Goal: Task Accomplishment & Management: Complete application form

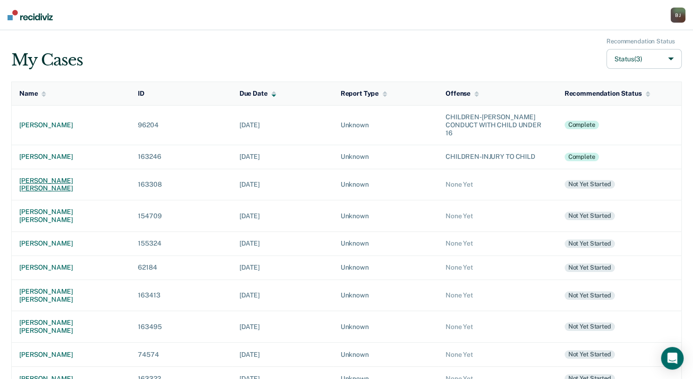
click at [93, 177] on div "[PERSON_NAME] [PERSON_NAME]" at bounding box center [71, 185] width 104 height 16
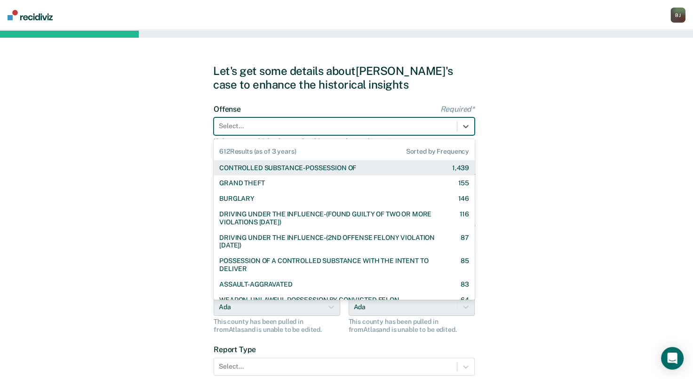
click at [249, 130] on div at bounding box center [336, 126] width 234 height 10
click at [292, 125] on div at bounding box center [336, 126] width 234 height 10
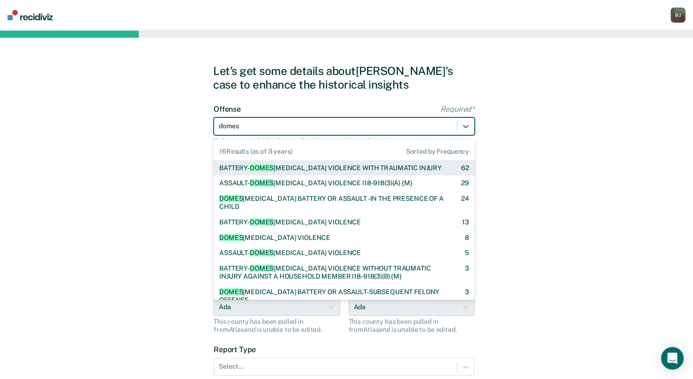
type input "domest"
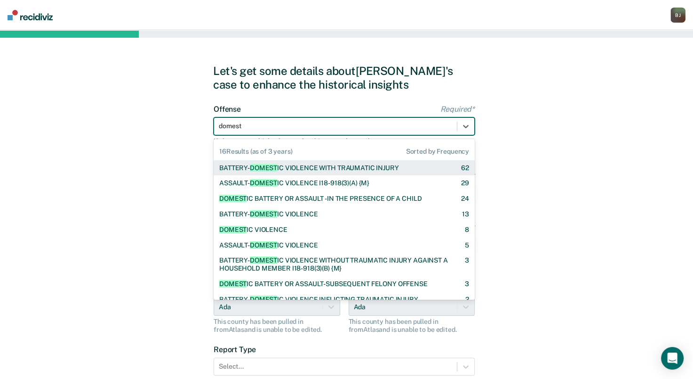
click at [330, 169] on div "BATTERY- DOMEST IC VIOLENCE WITH TRAUMATIC INJURY" at bounding box center [308, 168] width 179 height 8
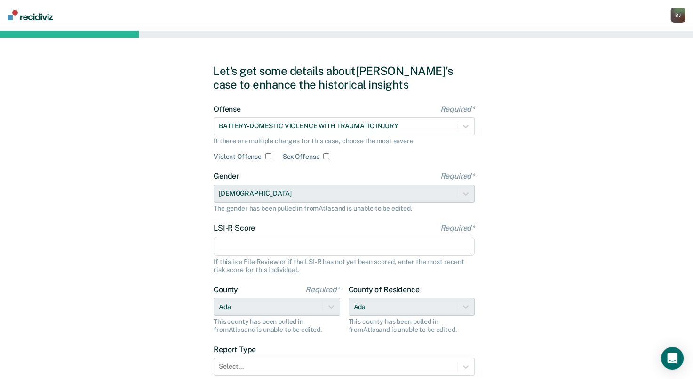
click at [305, 243] on input "LSI-R Score Required*" at bounding box center [344, 246] width 261 height 20
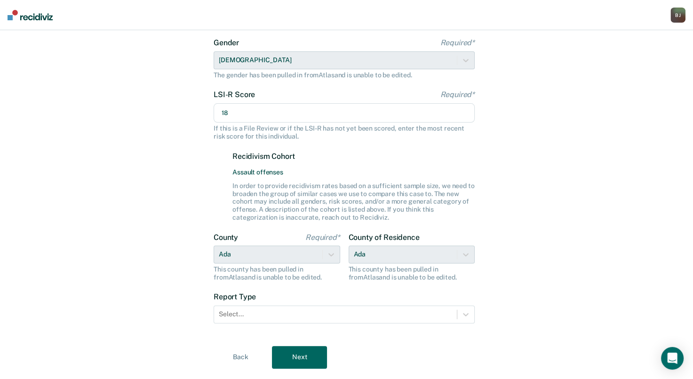
scroll to position [156, 0]
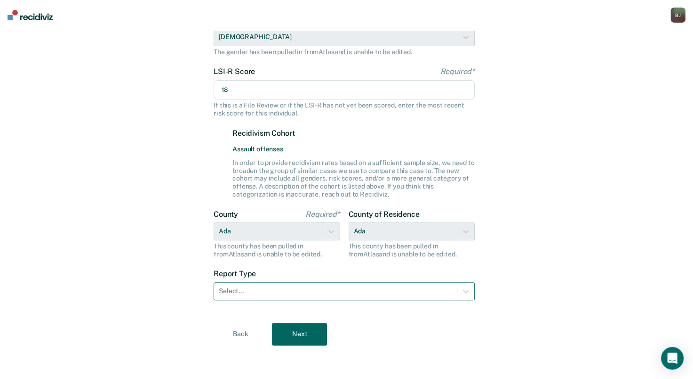
type input "18"
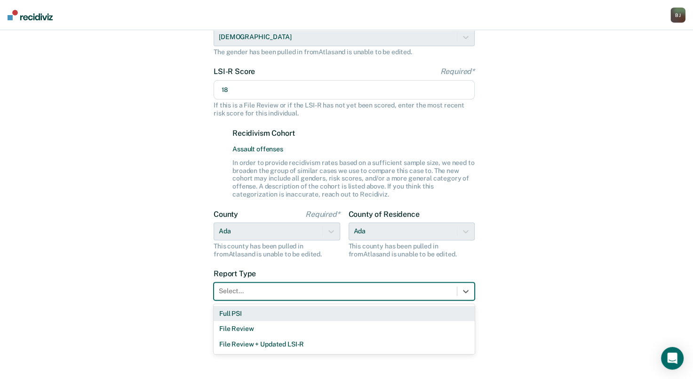
click at [324, 286] on div at bounding box center [336, 291] width 234 height 10
click at [283, 317] on div "Full PSI" at bounding box center [344, 314] width 261 height 16
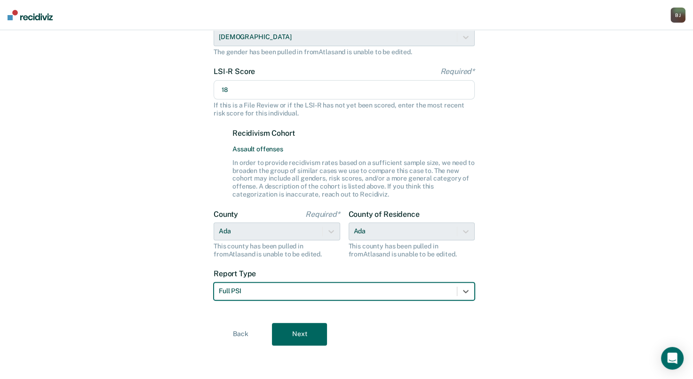
drag, startPoint x: 294, startPoint y: 339, endPoint x: 298, endPoint y: 335, distance: 5.0
click at [294, 339] on button "Next" at bounding box center [299, 334] width 55 height 23
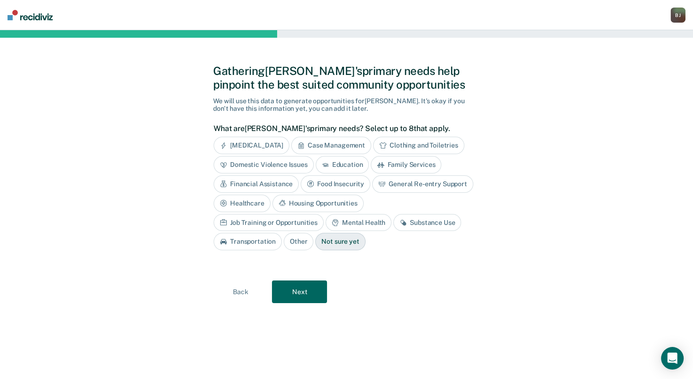
scroll to position [0, 0]
click at [290, 167] on div "Domestic Violence Issues" at bounding box center [268, 164] width 100 height 17
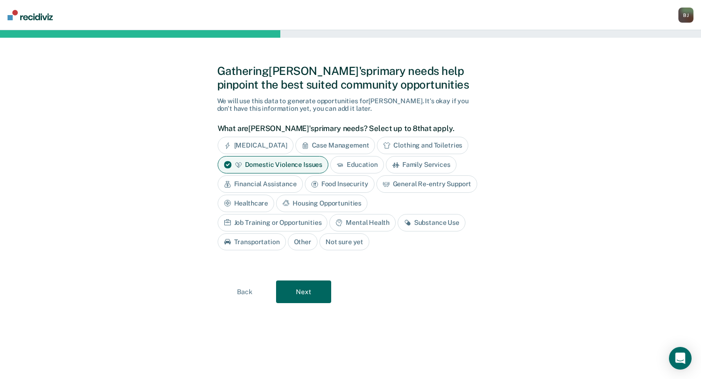
click at [397, 217] on div "Substance Use" at bounding box center [431, 222] width 68 height 17
drag, startPoint x: 319, startPoint y: 217, endPoint x: 271, endPoint y: 226, distance: 48.8
click at [329, 226] on div "Mental Health" at bounding box center [362, 222] width 66 height 17
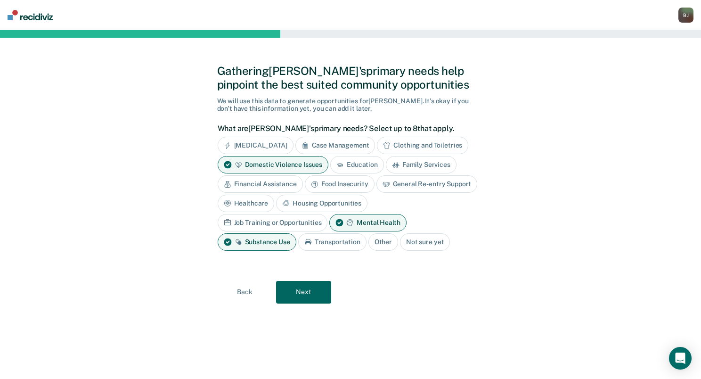
click at [313, 287] on button "Next" at bounding box center [303, 292] width 55 height 23
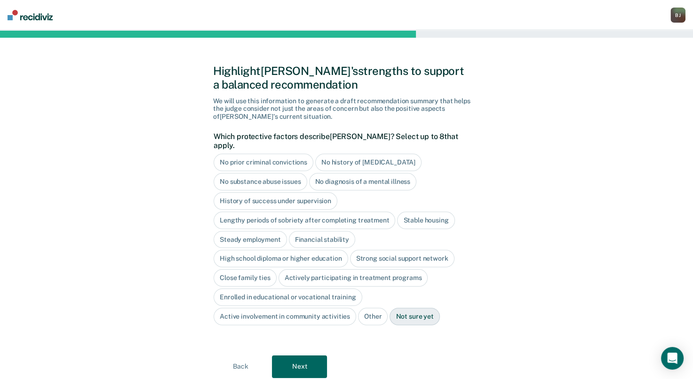
click at [285, 154] on div "No prior criminal convictions" at bounding box center [264, 161] width 100 height 17
click at [333, 253] on div "High school diploma or higher education" at bounding box center [281, 258] width 135 height 17
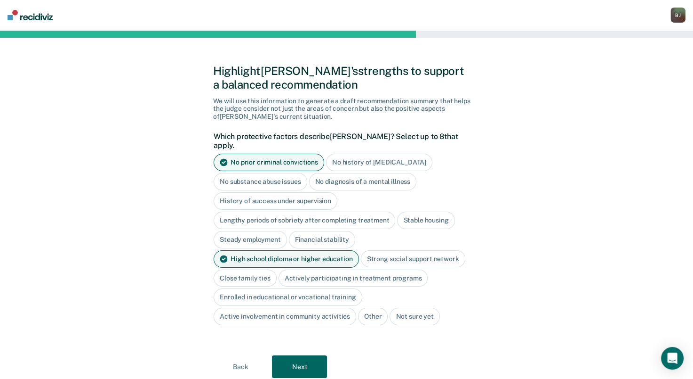
click at [266, 269] on div "Close family ties" at bounding box center [245, 277] width 63 height 17
click at [307, 355] on button "Next" at bounding box center [299, 366] width 55 height 23
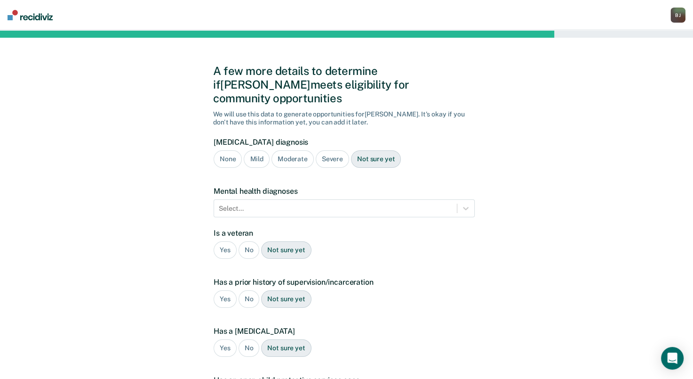
click at [301, 150] on div "Moderate" at bounding box center [293, 158] width 42 height 17
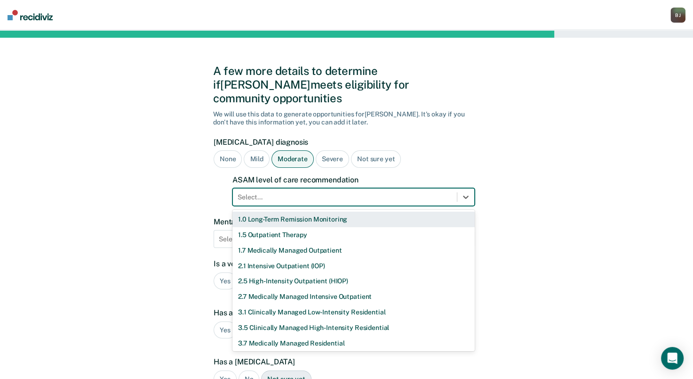
click at [278, 192] on div at bounding box center [345, 197] width 215 height 10
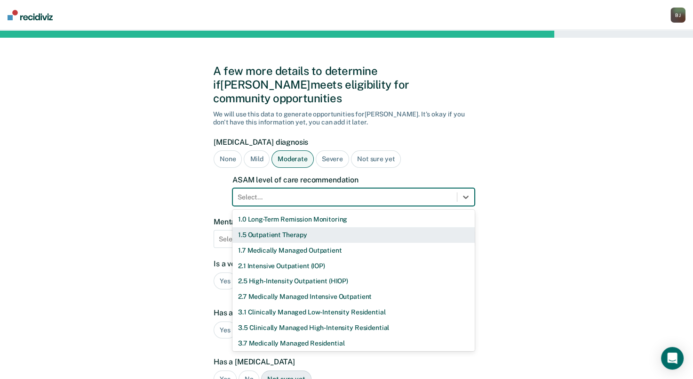
click at [287, 227] on div "1.5 Outpatient Therapy" at bounding box center [354, 235] width 242 height 16
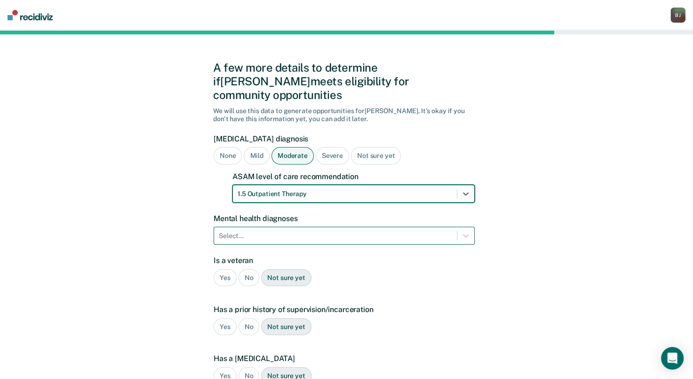
click at [290, 231] on div at bounding box center [336, 236] width 234 height 10
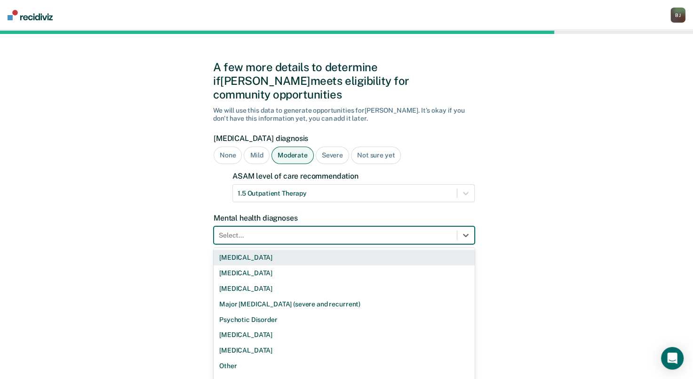
scroll to position [4, 0]
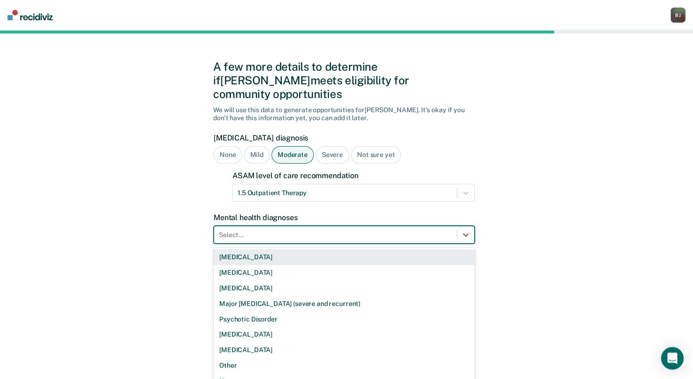
click at [269, 230] on div at bounding box center [336, 235] width 234 height 10
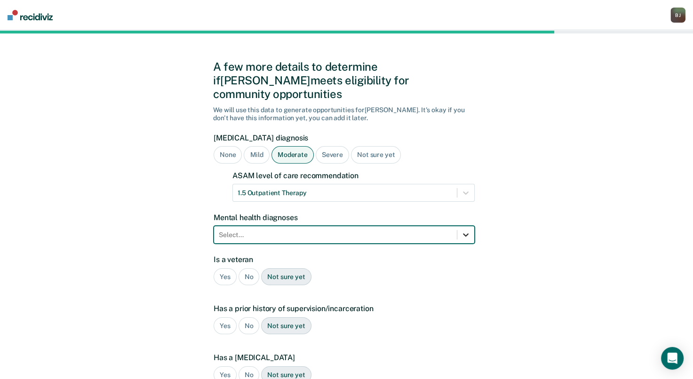
click at [466, 230] on icon at bounding box center [465, 234] width 9 height 9
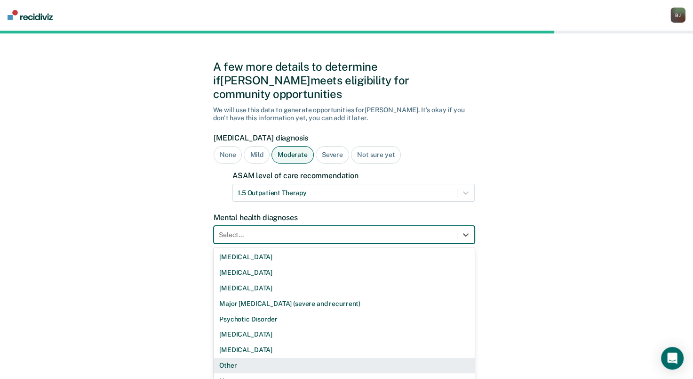
click at [323, 357] on div "Other" at bounding box center [344, 365] width 261 height 16
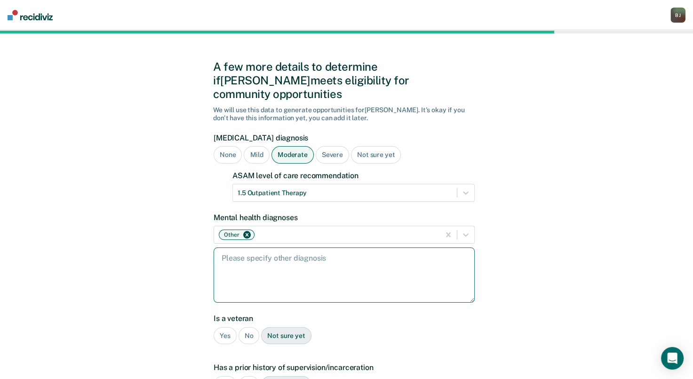
click at [308, 269] on textarea at bounding box center [344, 274] width 261 height 55
type textarea "ADHD; depression"
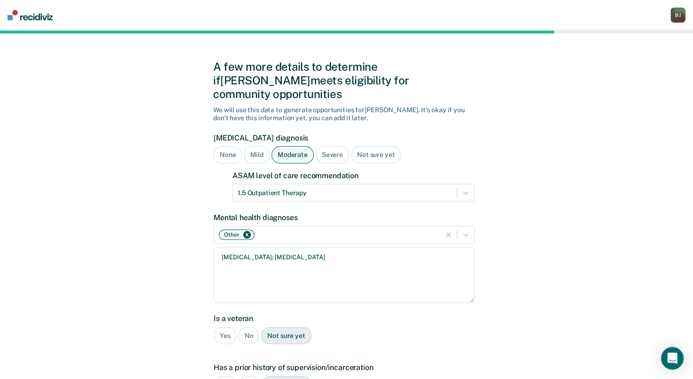
click at [249, 327] on div "No" at bounding box center [249, 335] width 21 height 17
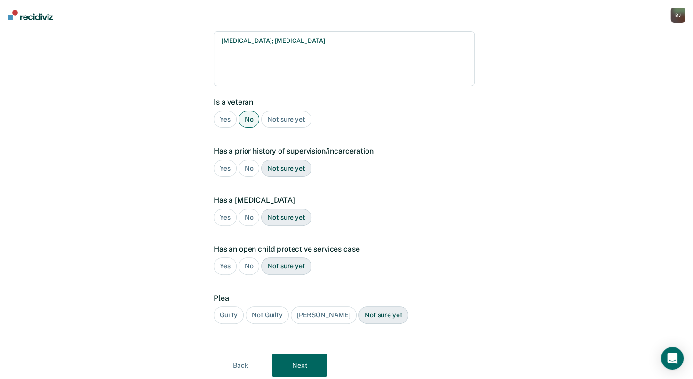
scroll to position [237, 0]
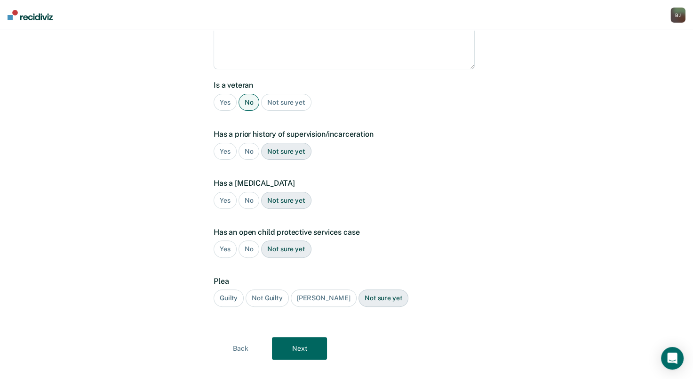
click at [250, 143] on div "No" at bounding box center [249, 151] width 21 height 17
click at [250, 192] on div "No" at bounding box center [249, 200] width 21 height 17
drag, startPoint x: 249, startPoint y: 219, endPoint x: 249, endPoint y: 224, distance: 5.2
click at [249, 227] on label "Has an open child protective services case" at bounding box center [344, 231] width 261 height 9
click at [249, 240] on div "No" at bounding box center [249, 248] width 21 height 17
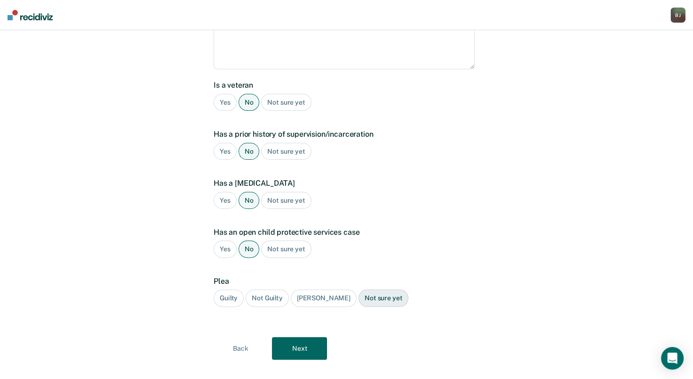
click at [231, 289] on div "Guilty" at bounding box center [229, 297] width 30 height 17
click at [303, 337] on button "Next" at bounding box center [299, 348] width 55 height 23
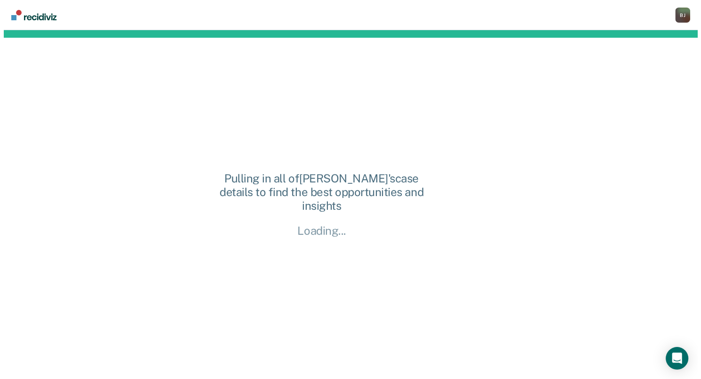
scroll to position [0, 0]
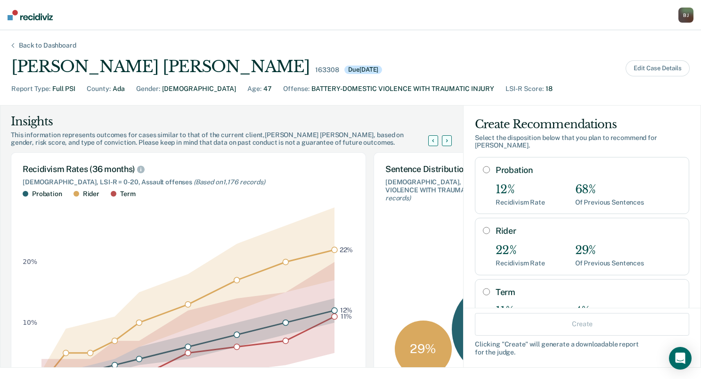
click at [646, 175] on label "Probation" at bounding box center [587, 170] width 185 height 10
click at [490, 173] on input "Probation" at bounding box center [486, 170] width 7 height 8
radio input "true"
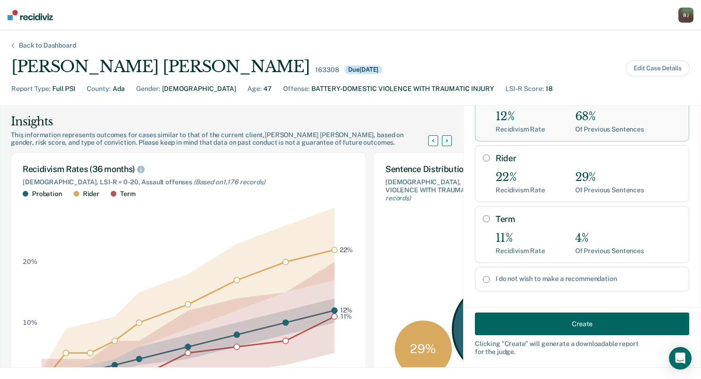
scroll to position [106, 0]
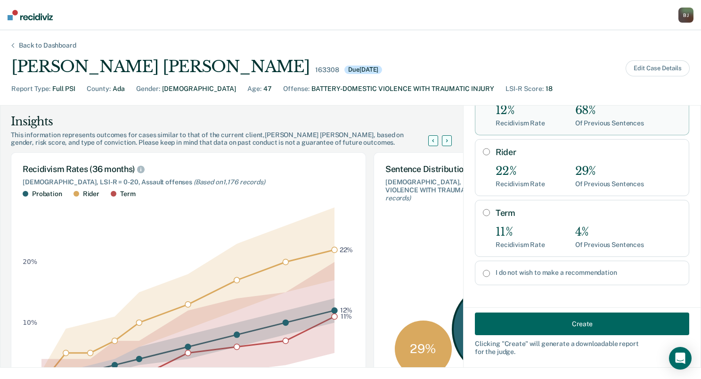
click at [604, 321] on button "Create" at bounding box center [582, 323] width 214 height 23
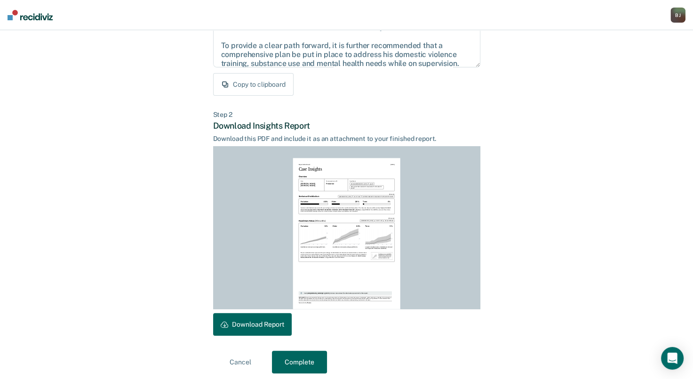
scroll to position [158, 0]
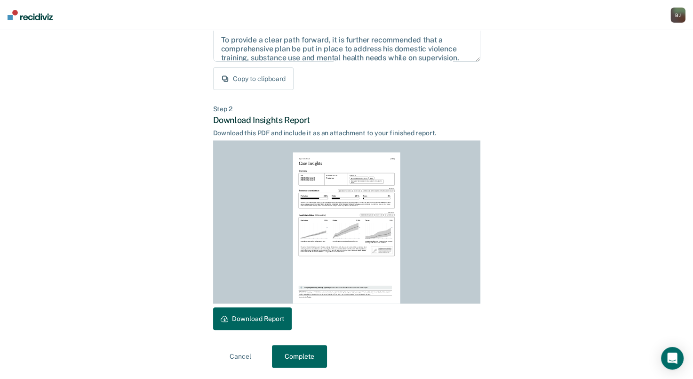
click at [262, 320] on button "Download Report" at bounding box center [252, 318] width 79 height 23
click at [292, 350] on button "Complete" at bounding box center [299, 356] width 55 height 23
